Goal: Information Seeking & Learning: Check status

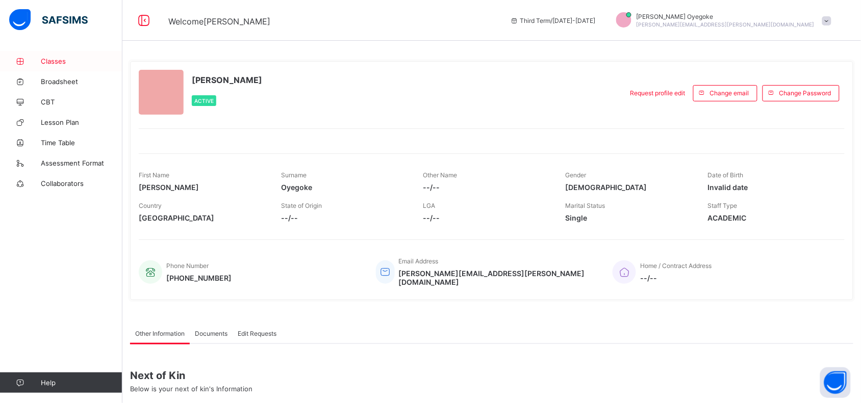
click at [67, 59] on span "Classes" at bounding box center [82, 61] width 82 height 8
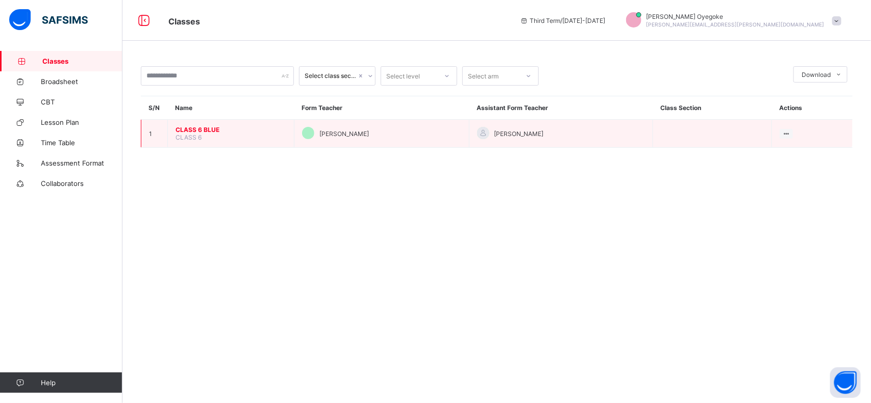
click at [202, 131] on span "CLASS 6 BLUE" at bounding box center [230, 130] width 111 height 8
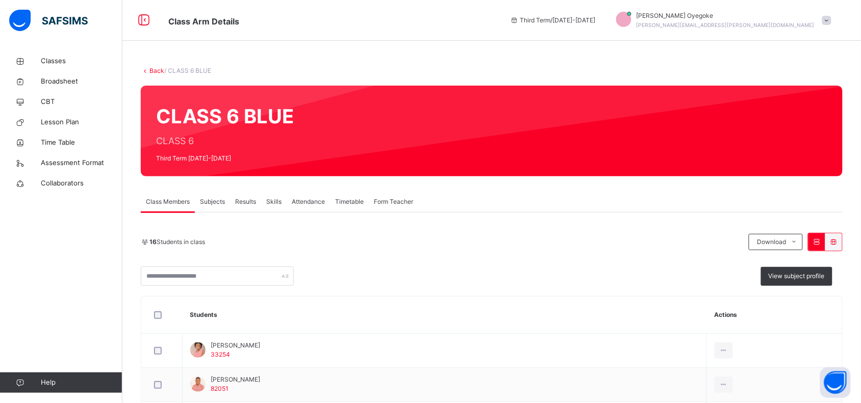
click at [245, 202] on span "Results" at bounding box center [245, 201] width 21 height 9
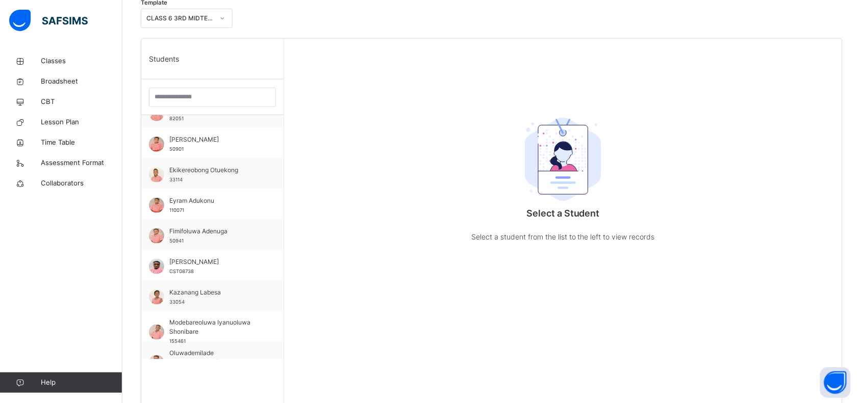
scroll to position [57, 0]
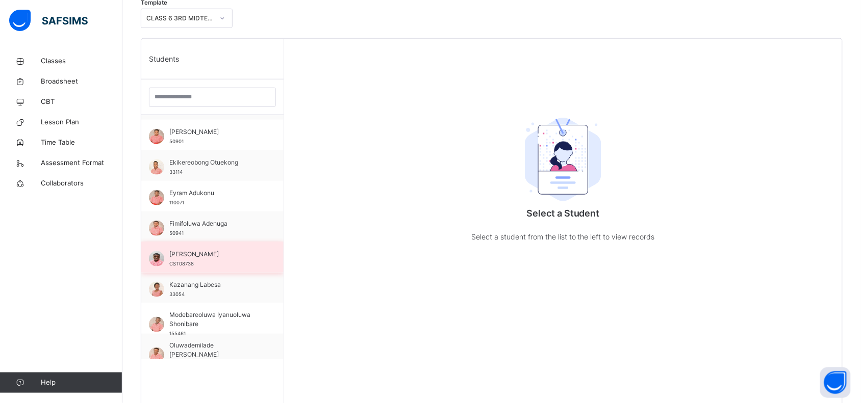
click at [204, 253] on span "[PERSON_NAME]" at bounding box center [214, 254] width 91 height 9
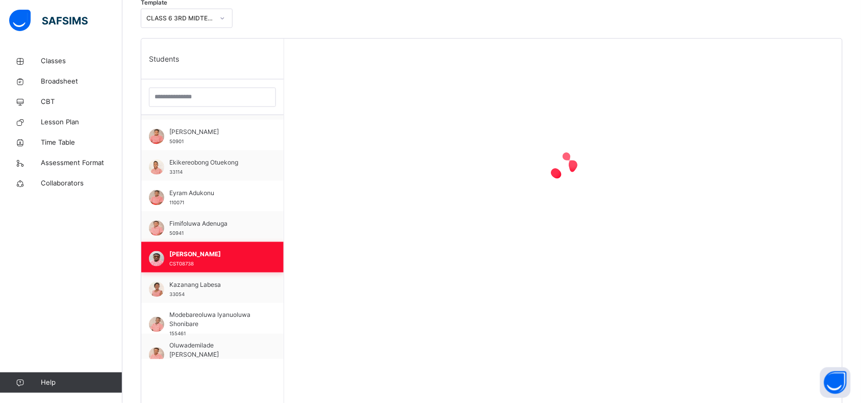
click at [204, 253] on span "[PERSON_NAME]" at bounding box center [214, 254] width 91 height 9
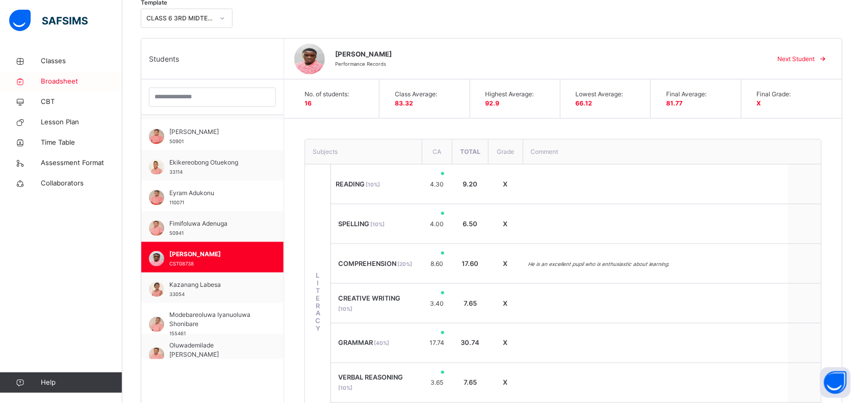
click at [57, 83] on span "Broadsheet" at bounding box center [82, 81] width 82 height 10
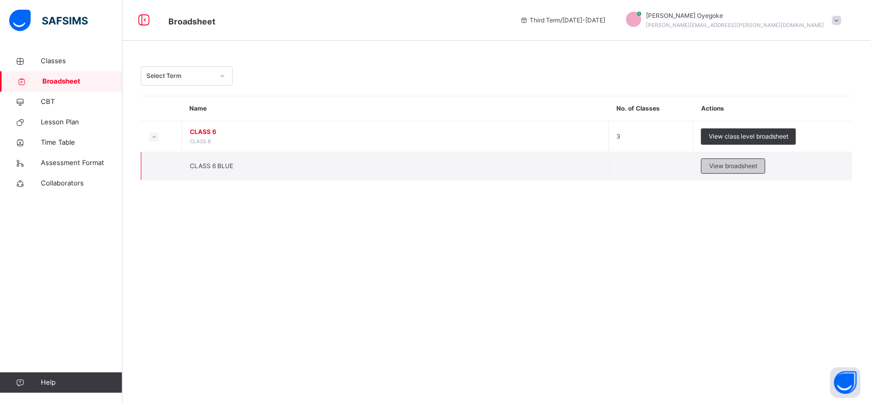
click at [728, 164] on span "View broadsheet" at bounding box center [733, 166] width 48 height 9
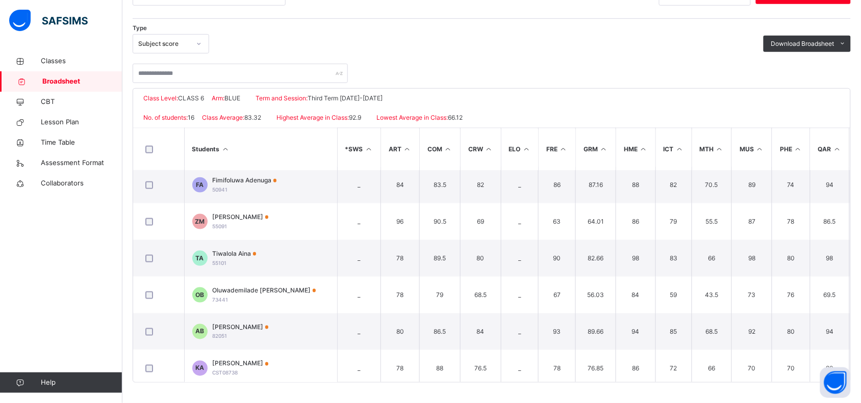
scroll to position [380, 0]
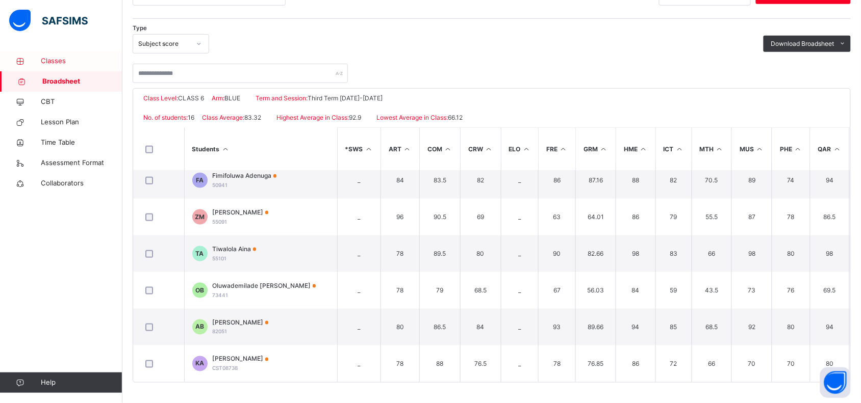
click at [55, 55] on link "Classes" at bounding box center [61, 61] width 122 height 20
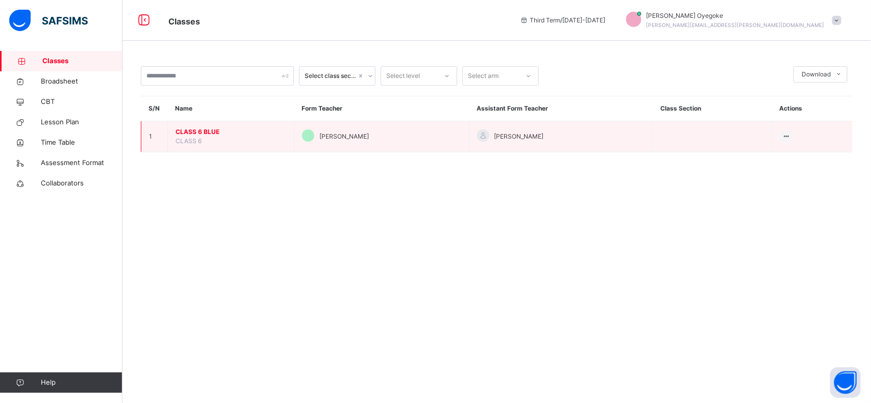
click at [190, 130] on span "CLASS 6 BLUE" at bounding box center [230, 131] width 111 height 9
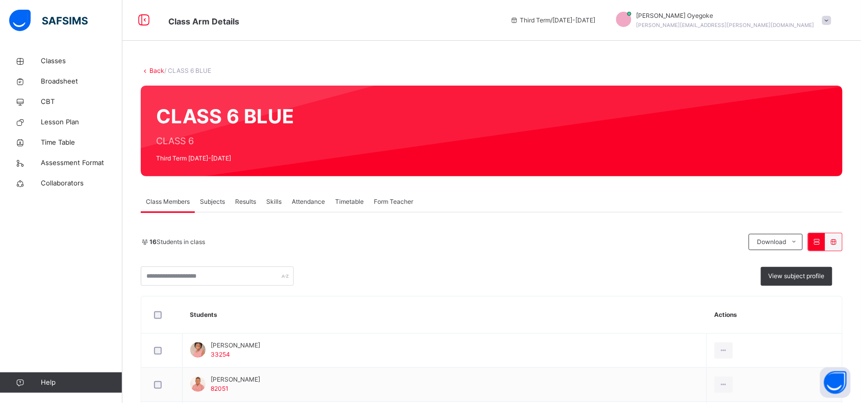
click at [251, 200] on span "Results" at bounding box center [245, 201] width 21 height 9
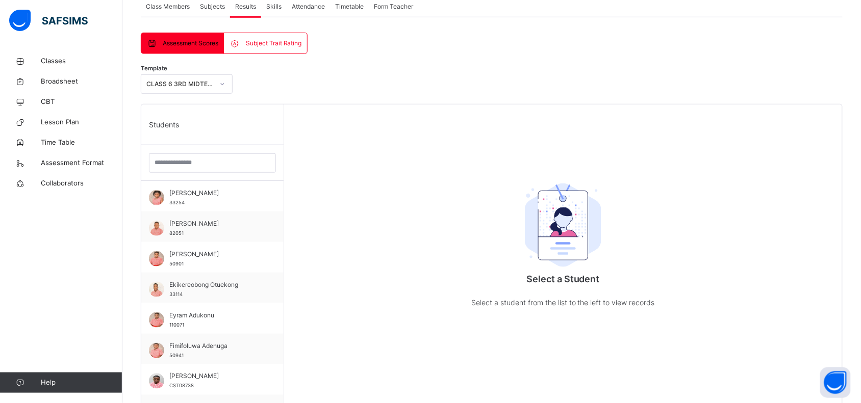
scroll to position [206, 0]
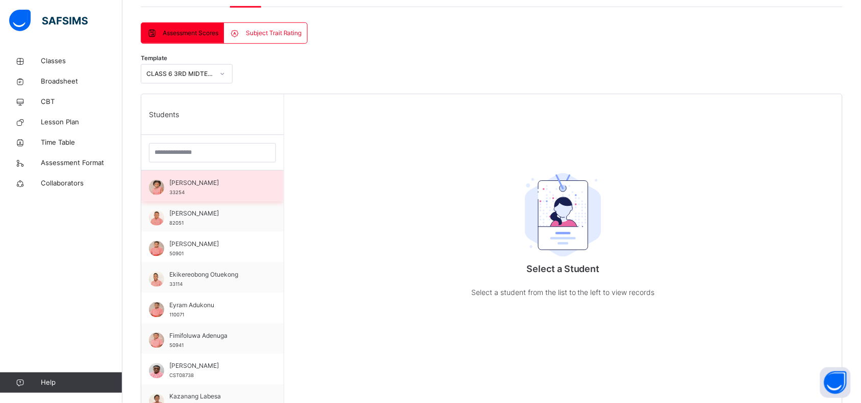
click at [186, 185] on span "[PERSON_NAME]" at bounding box center [214, 182] width 91 height 9
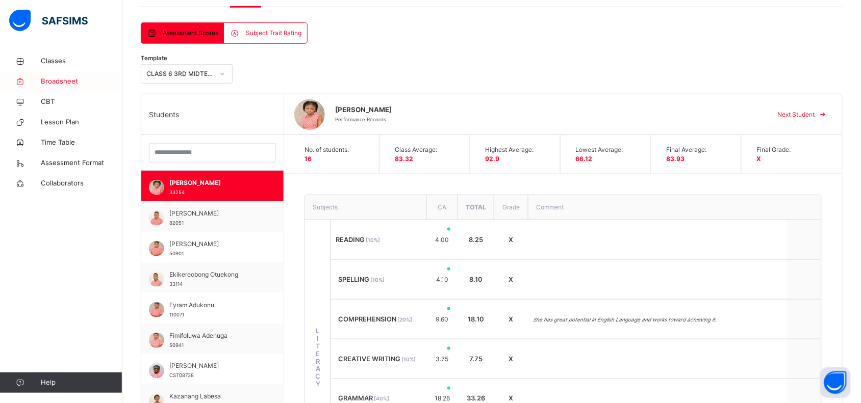
click at [49, 83] on span "Broadsheet" at bounding box center [82, 81] width 82 height 10
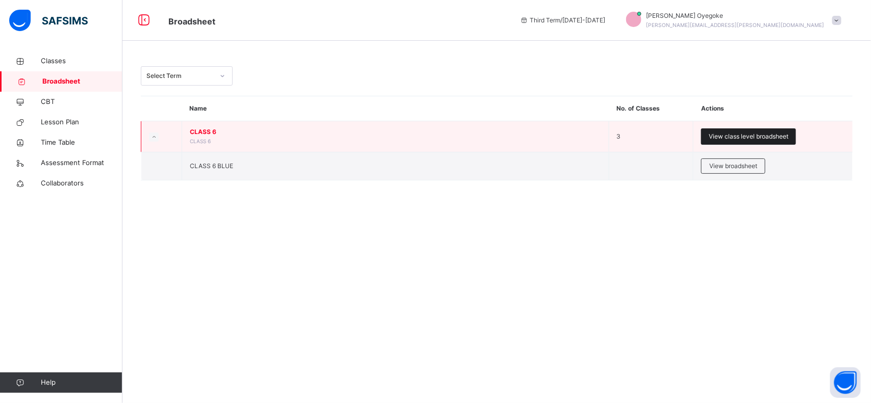
click at [740, 138] on span "View class level broadsheet" at bounding box center [748, 136] width 80 height 9
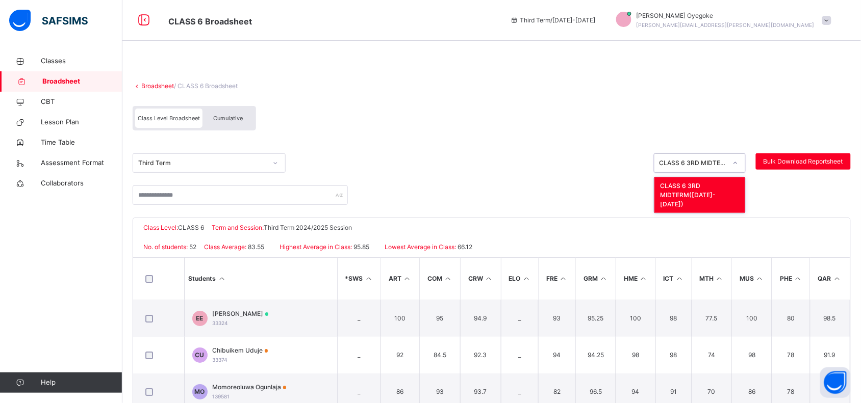
click at [738, 164] on icon at bounding box center [735, 163] width 6 height 10
click at [788, 230] on div "Class Level: CLASS 6 Term and Session: Third Term 2024/2025 Session" at bounding box center [491, 227] width 717 height 19
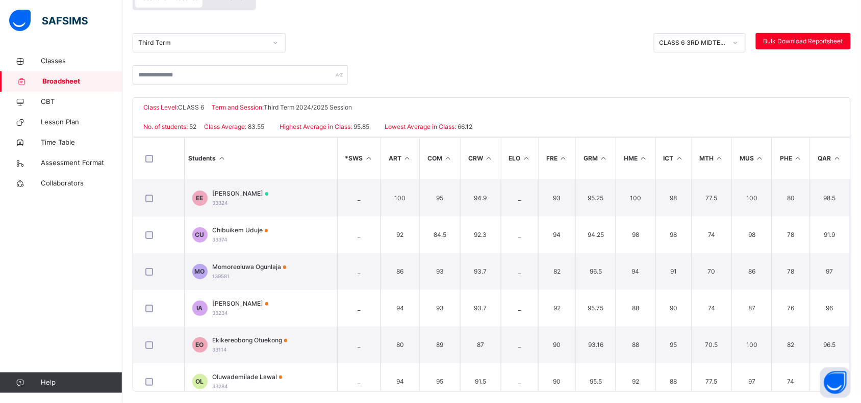
scroll to position [129, 0]
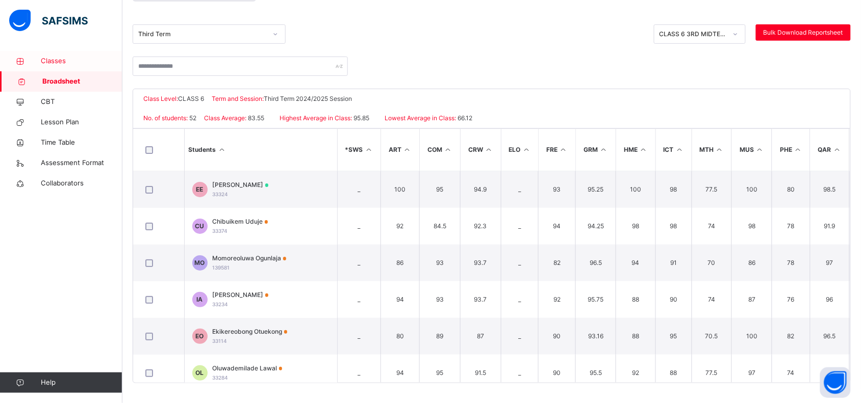
click at [53, 59] on span "Classes" at bounding box center [82, 61] width 82 height 10
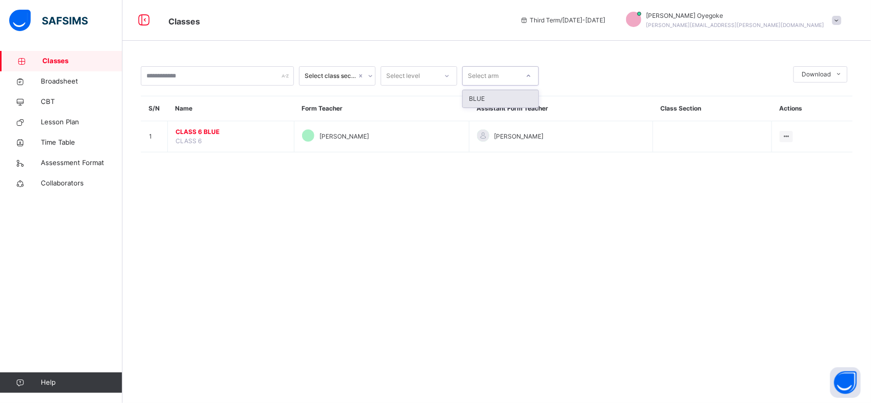
click at [535, 78] on div at bounding box center [528, 76] width 17 height 16
click at [495, 95] on div "BLUE" at bounding box center [500, 98] width 75 height 17
click at [824, 101] on li "Pdf Report" at bounding box center [820, 99] width 53 height 17
click at [67, 124] on span "Lesson Plan" at bounding box center [82, 122] width 82 height 10
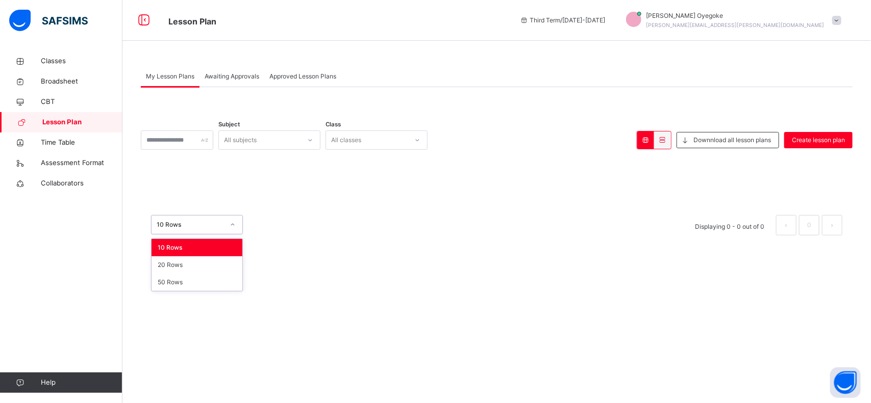
click at [232, 225] on icon at bounding box center [233, 225] width 4 height 2
click at [210, 251] on div "10 Rows" at bounding box center [196, 247] width 91 height 17
